Goal: Navigation & Orientation: Find specific page/section

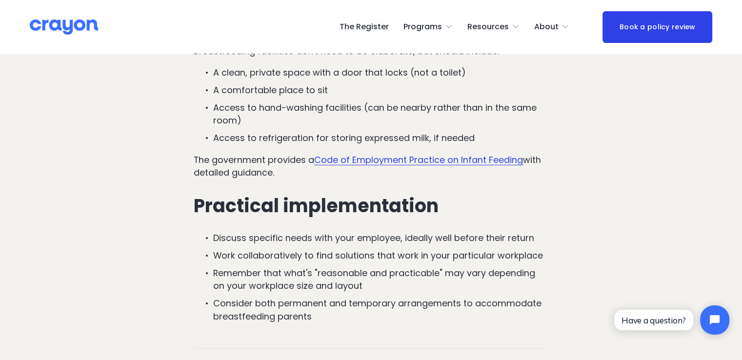
scroll to position [2877, 0]
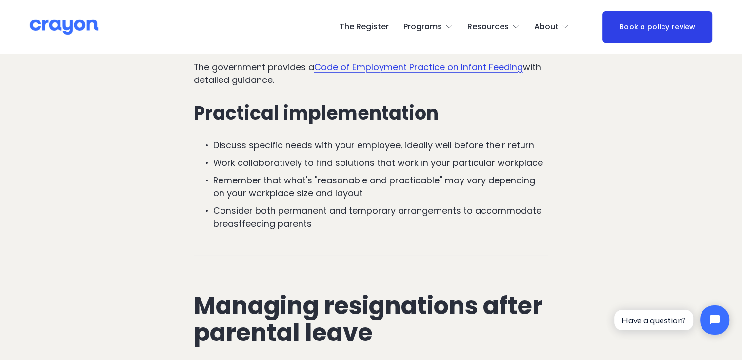
click at [68, 23] on img at bounding box center [64, 27] width 68 height 17
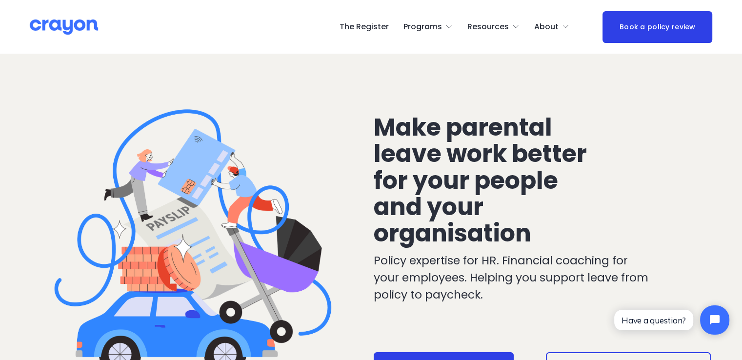
click at [0, 0] on span "Employer hub" at bounding box center [0, 0] width 0 height 0
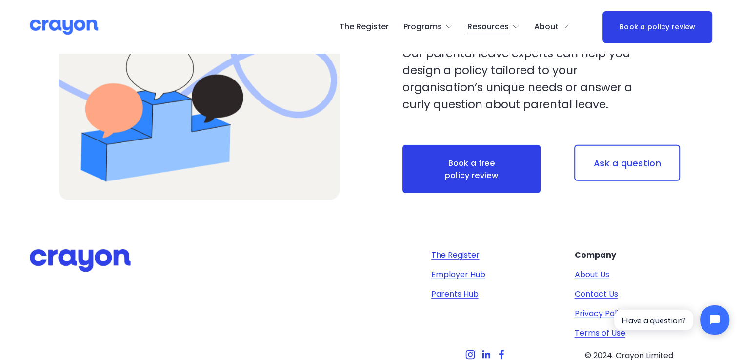
scroll to position [2846, 0]
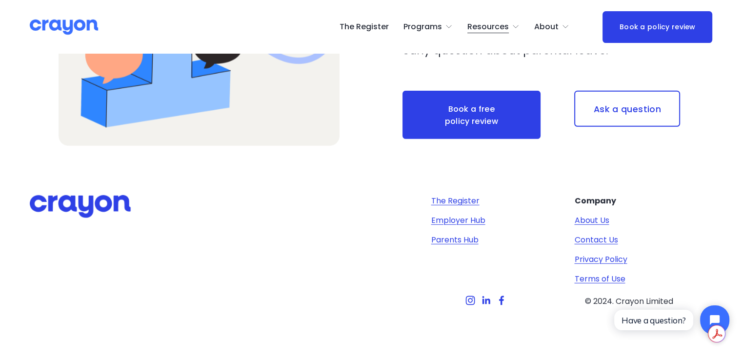
click at [590, 220] on link "About Us" at bounding box center [591, 221] width 35 height 12
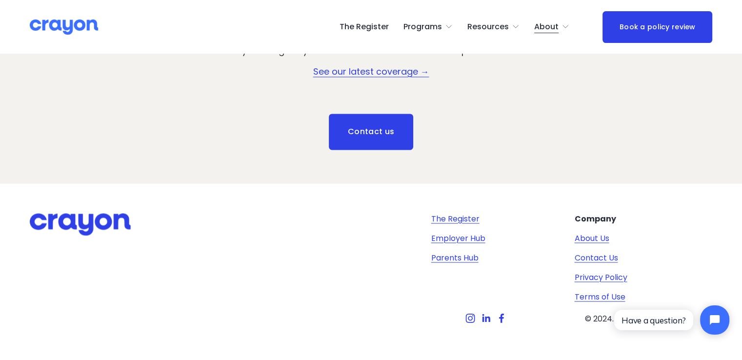
scroll to position [1362, 0]
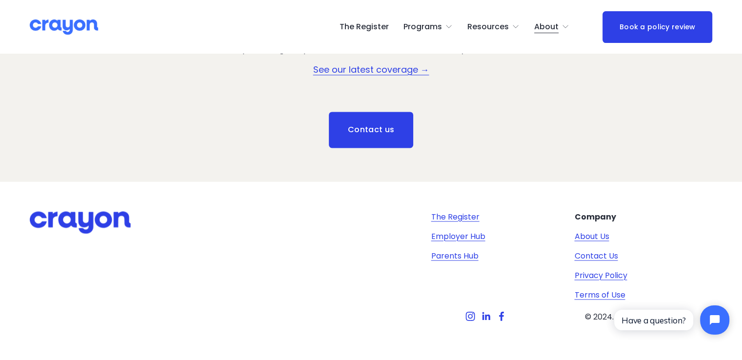
click at [456, 211] on link "The Register" at bounding box center [455, 217] width 48 height 12
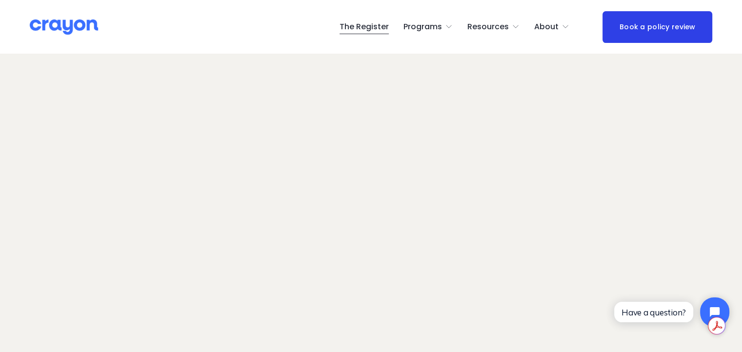
click at [0, 0] on span "Employer hub" at bounding box center [0, 0] width 0 height 0
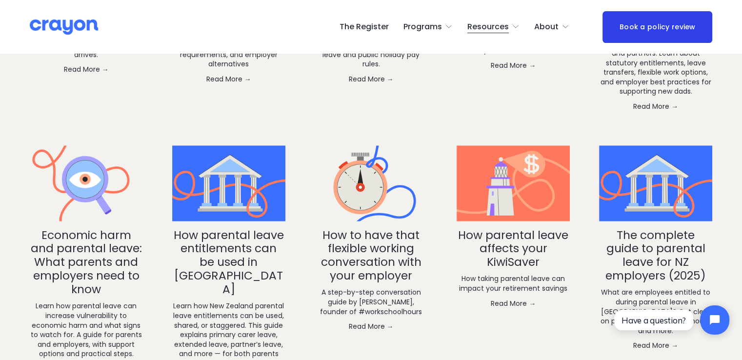
scroll to position [1658, 0]
